Goal: Task Accomplishment & Management: Use online tool/utility

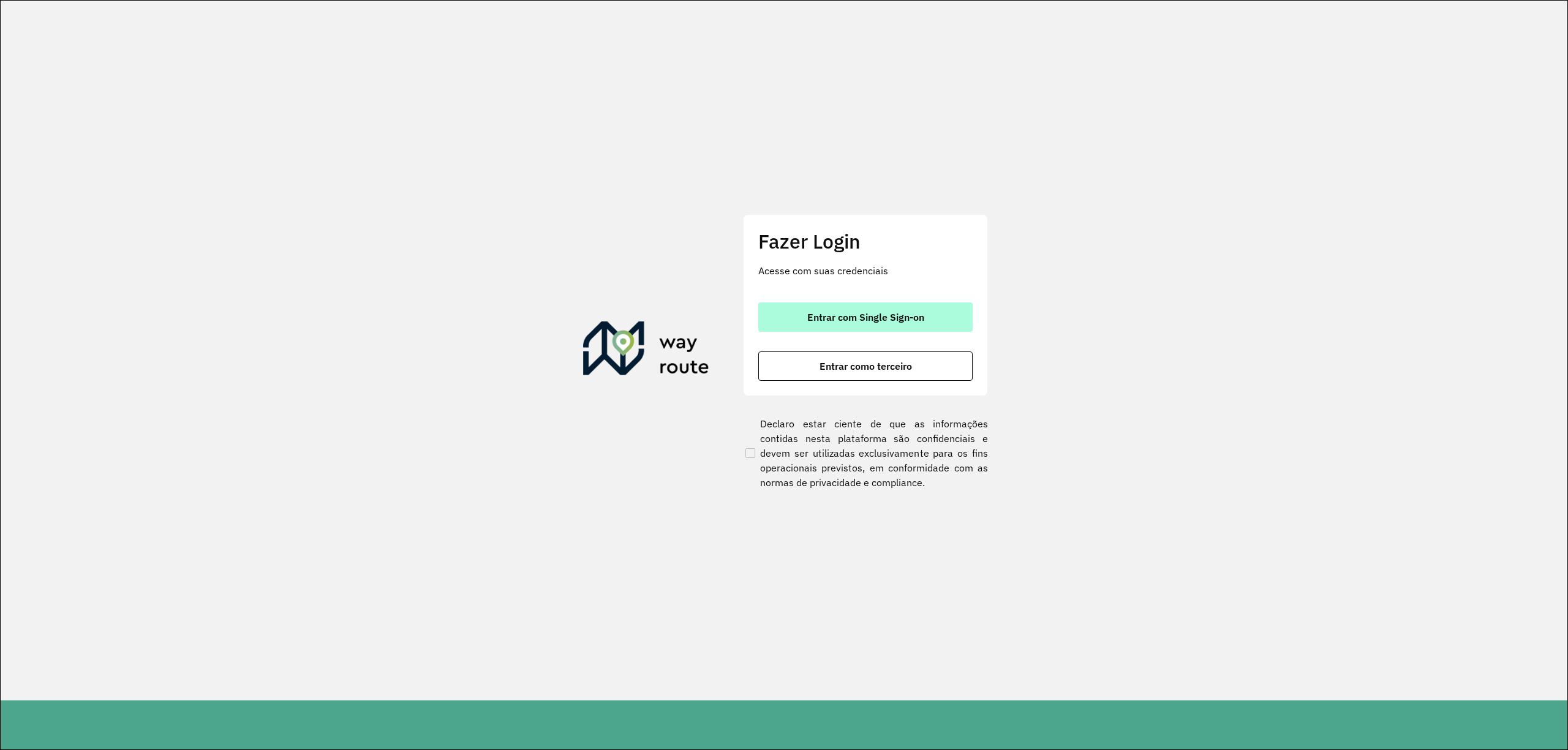
click at [856, 319] on span "Entrar com Single Sign-on" at bounding box center [866, 317] width 117 height 10
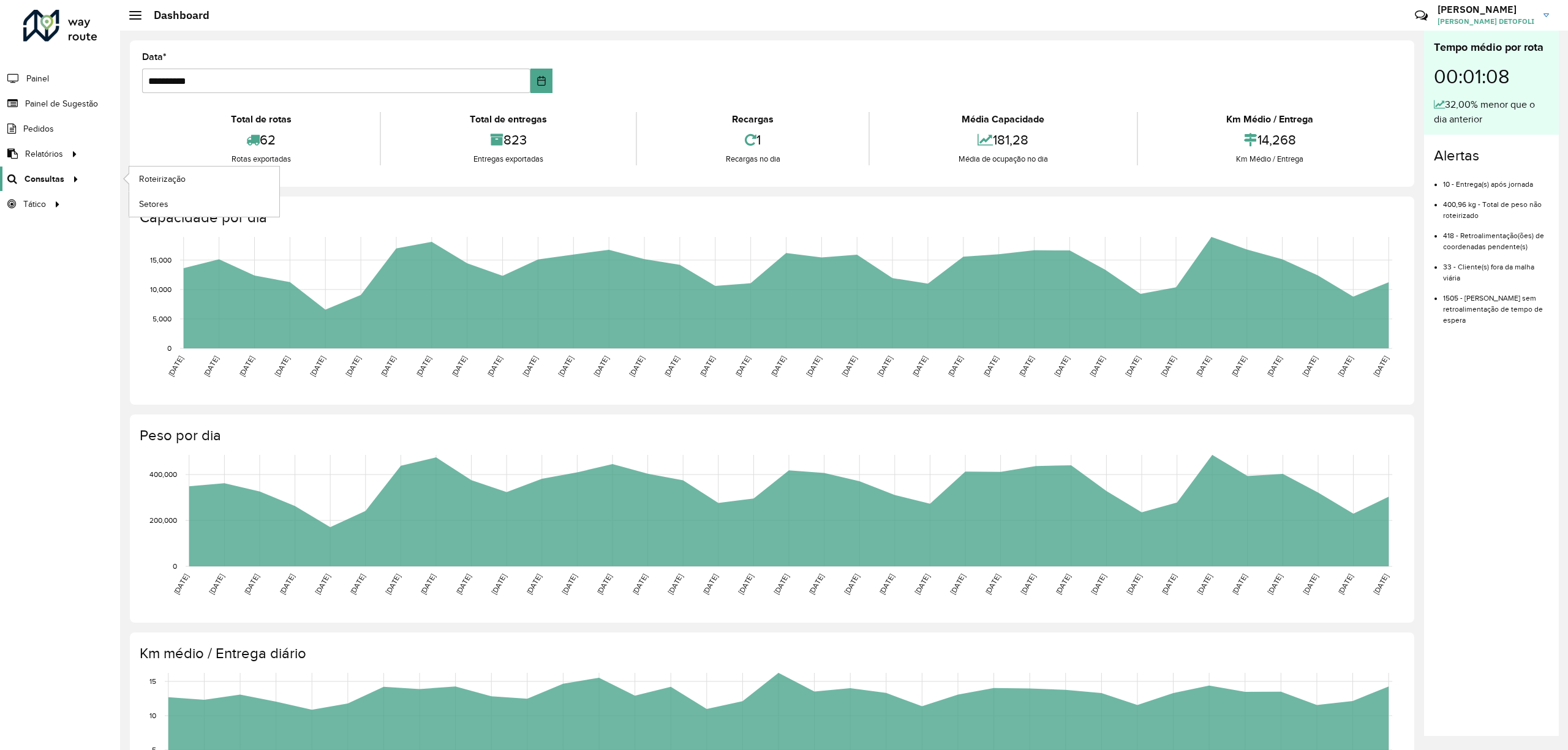
click at [58, 182] on span "Consultas" at bounding box center [44, 179] width 40 height 13
click at [139, 182] on span "Roteirização" at bounding box center [163, 179] width 50 height 13
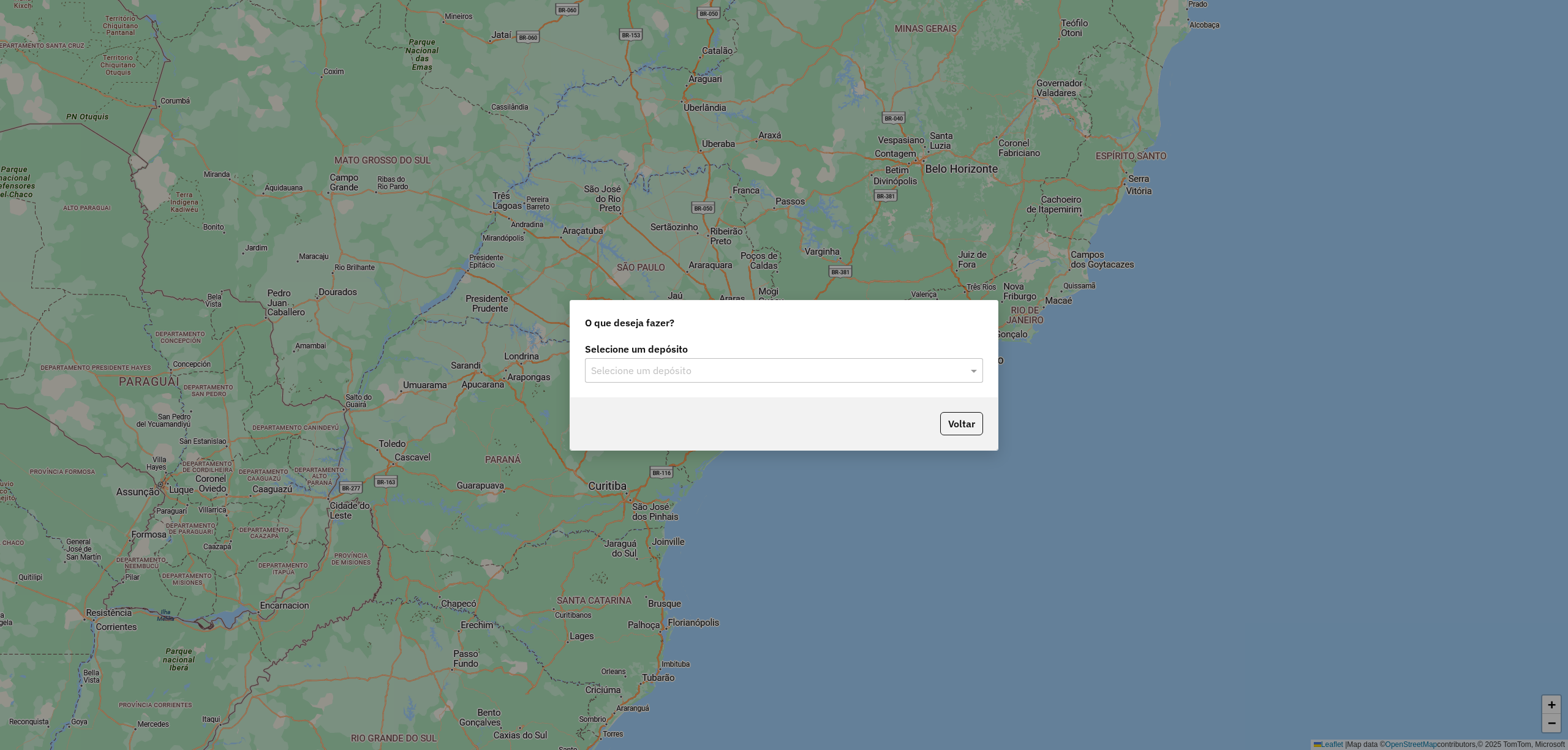
click at [886, 354] on label "Selecione um depósito" at bounding box center [784, 349] width 398 height 15
click at [753, 384] on div "Selecione um depósito Selecione um depósito" at bounding box center [783, 368] width 427 height 58
click at [742, 373] on input "text" at bounding box center [771, 371] width 361 height 15
click at [657, 404] on div "CDL Salto" at bounding box center [783, 405] width 396 height 21
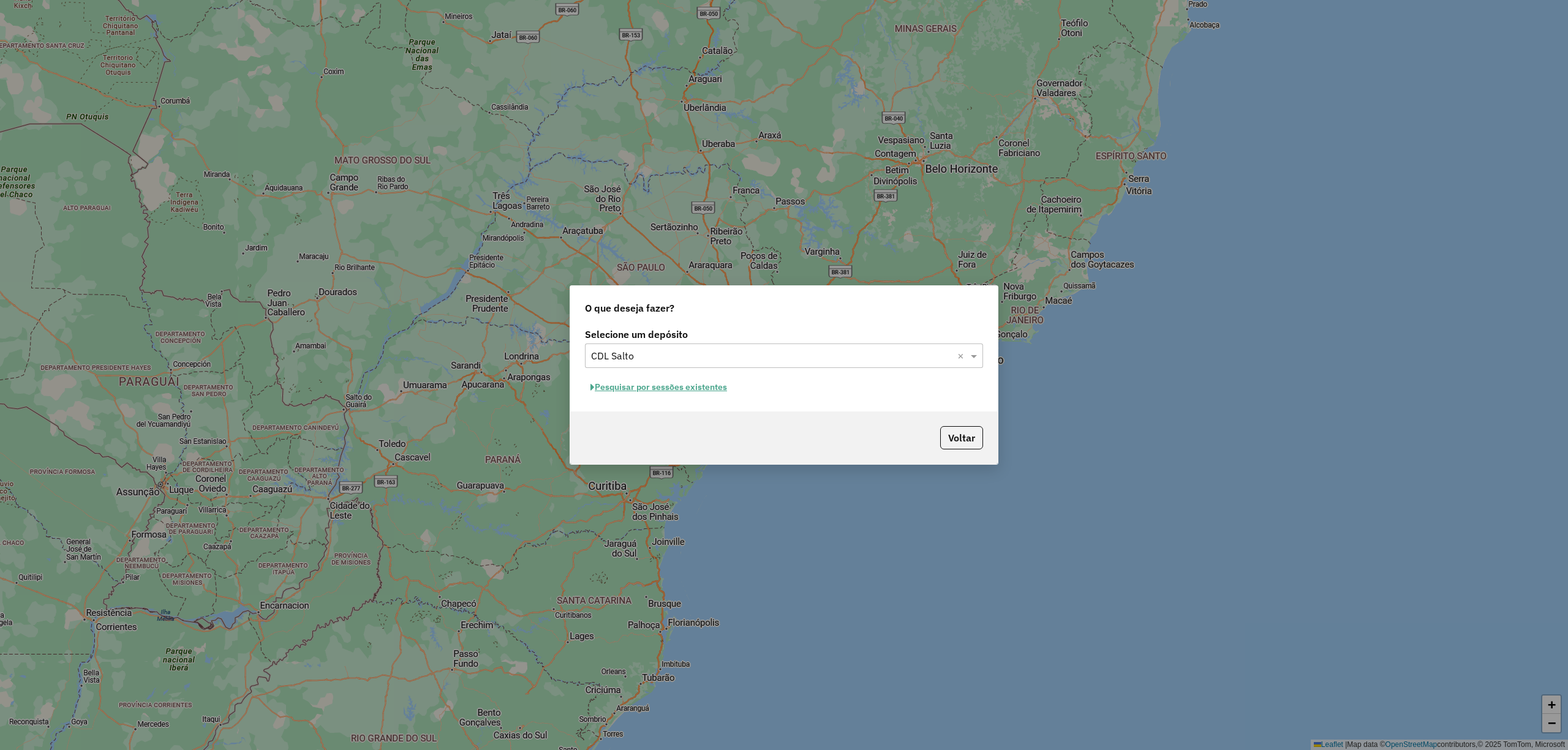
click at [642, 382] on button "Pesquisar por sessões existentes" at bounding box center [659, 387] width 148 height 19
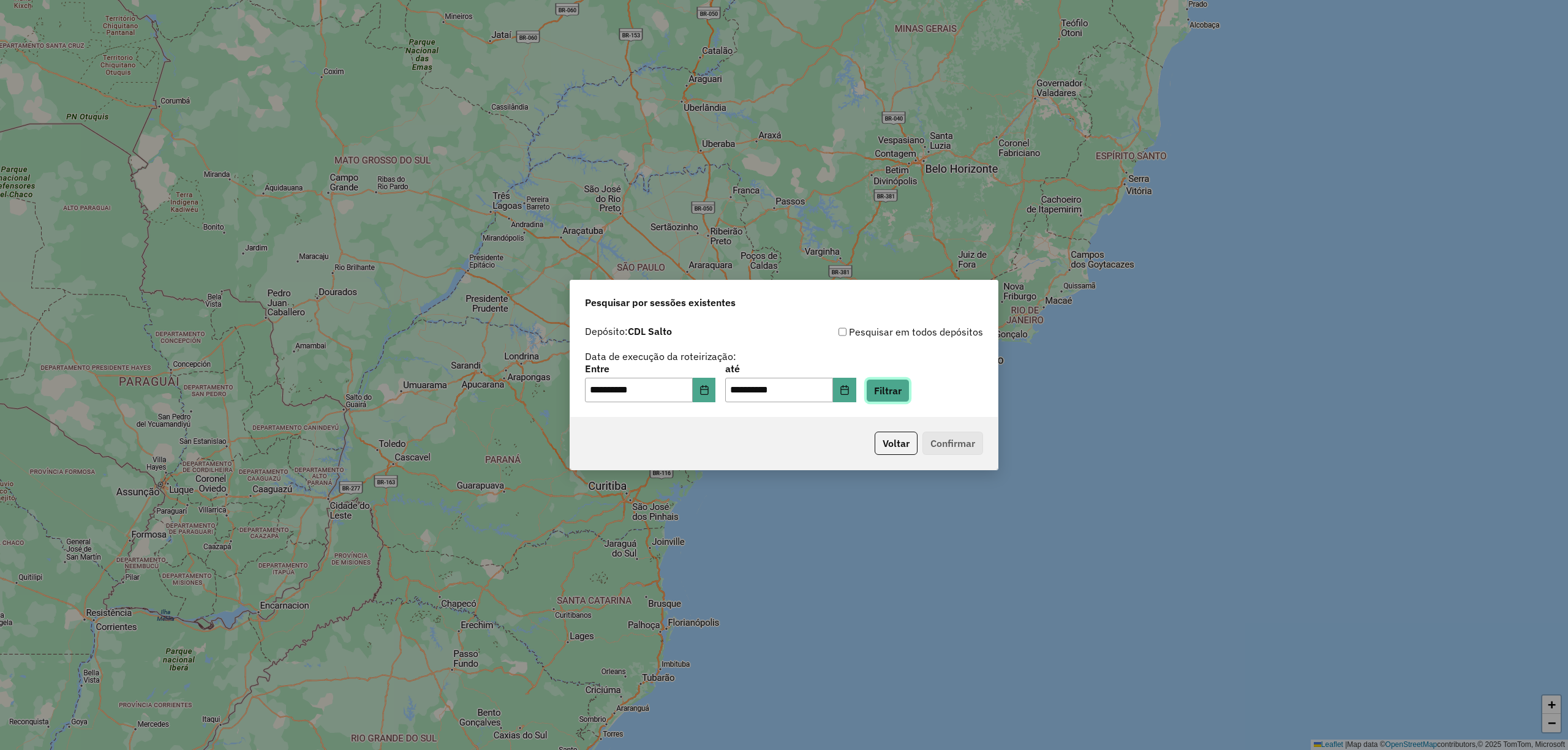
click at [910, 392] on button "Filtrar" at bounding box center [888, 391] width 43 height 23
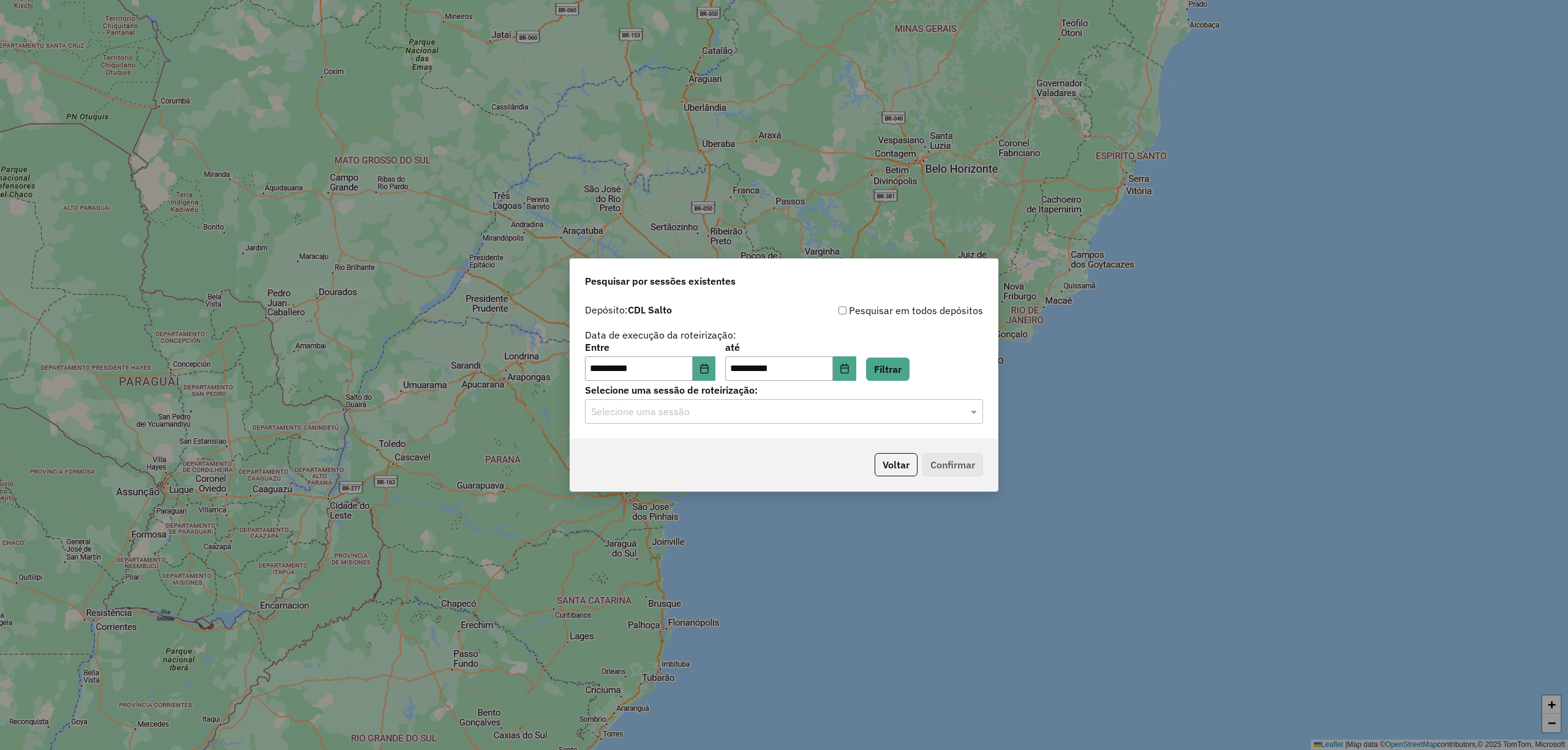
click at [905, 409] on input "text" at bounding box center [771, 412] width 361 height 15
click at [740, 441] on div "1227666 - 11/08/2025 16:04" at bounding box center [783, 447] width 396 height 21
click at [939, 454] on button "Confirmar" at bounding box center [953, 465] width 61 height 23
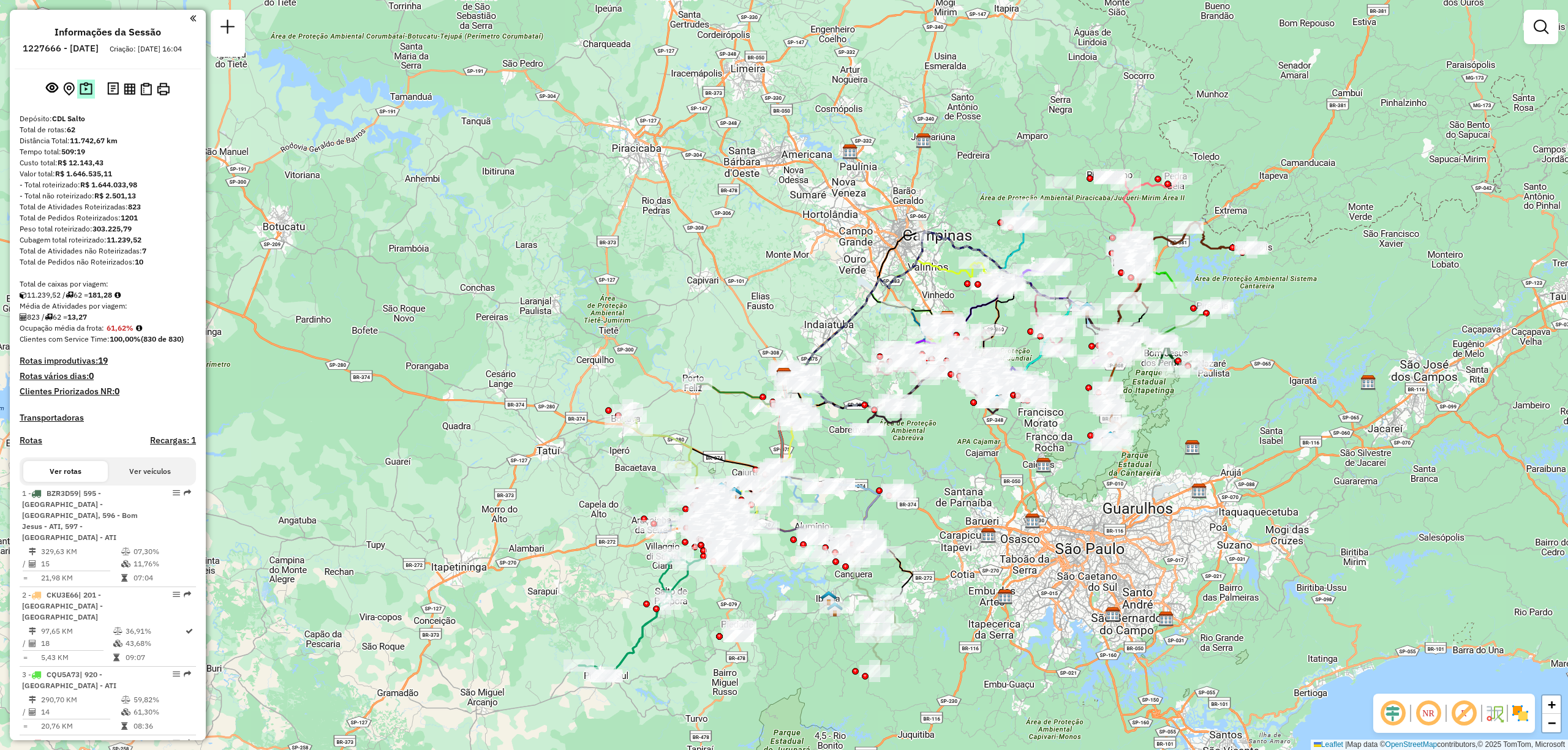
click at [80, 96] on img at bounding box center [86, 89] width 13 height 14
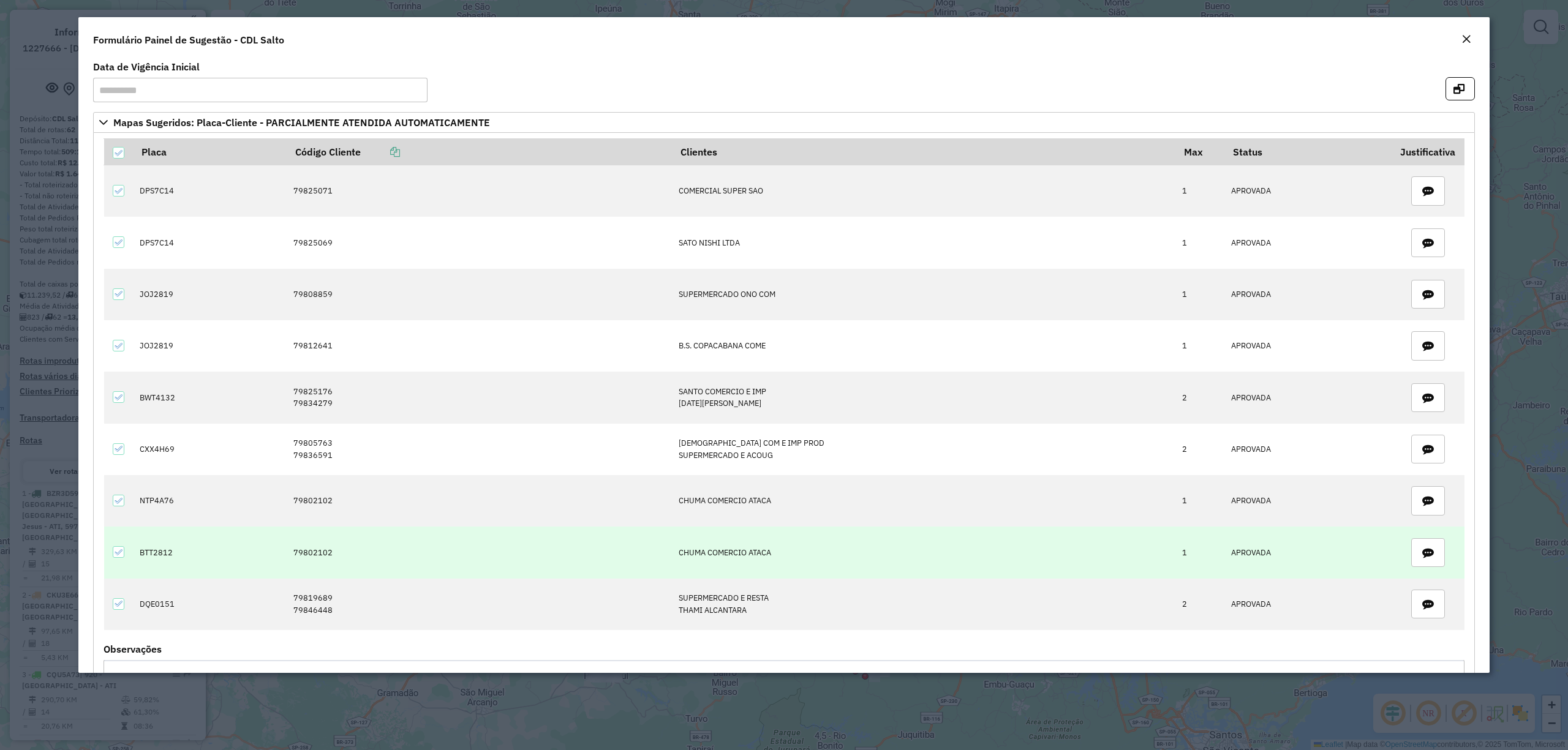
scroll to position [130, 0]
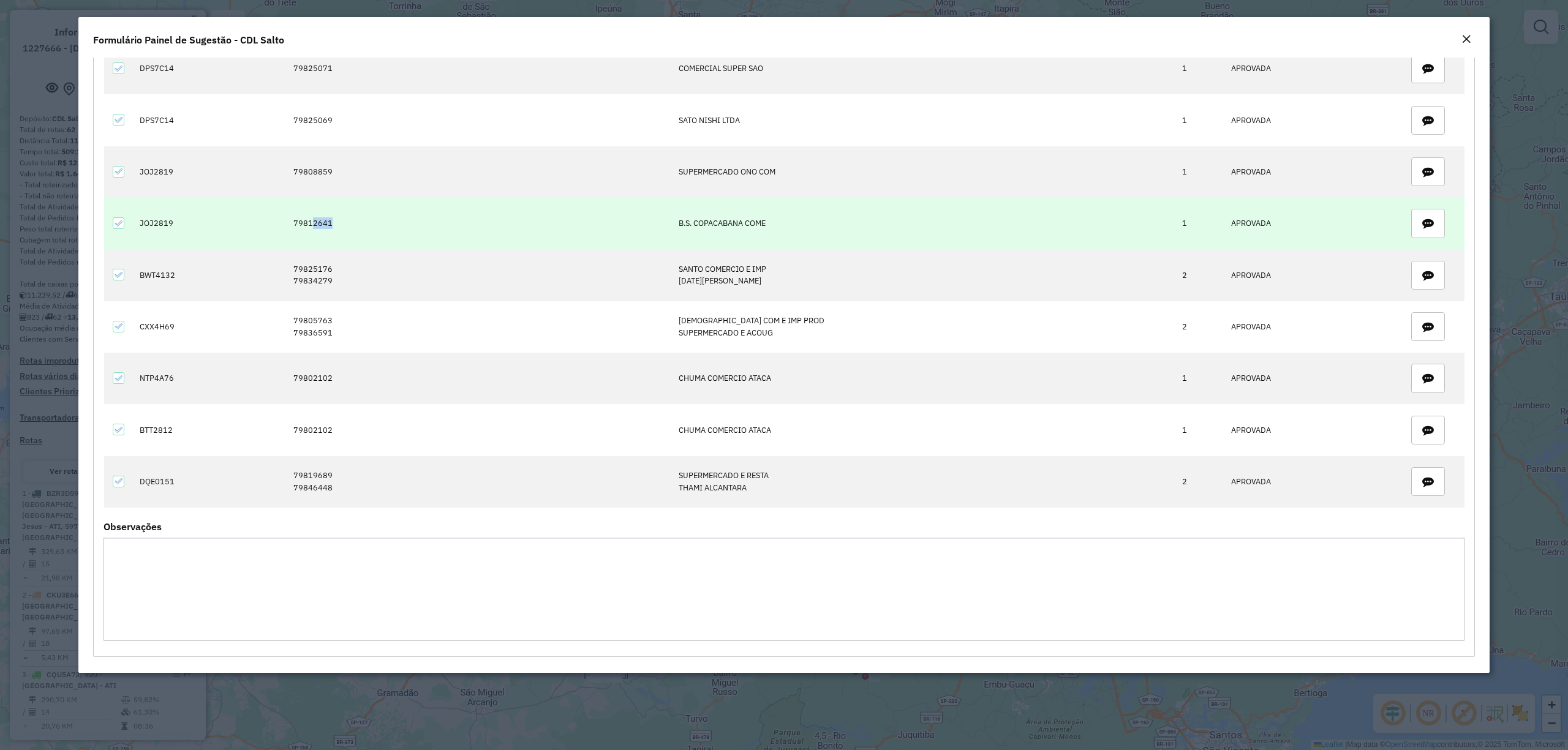
drag, startPoint x: 353, startPoint y: 218, endPoint x: 332, endPoint y: 223, distance: 21.6
click at [332, 223] on td "79812641" at bounding box center [479, 223] width 386 height 51
